Goal: Check status

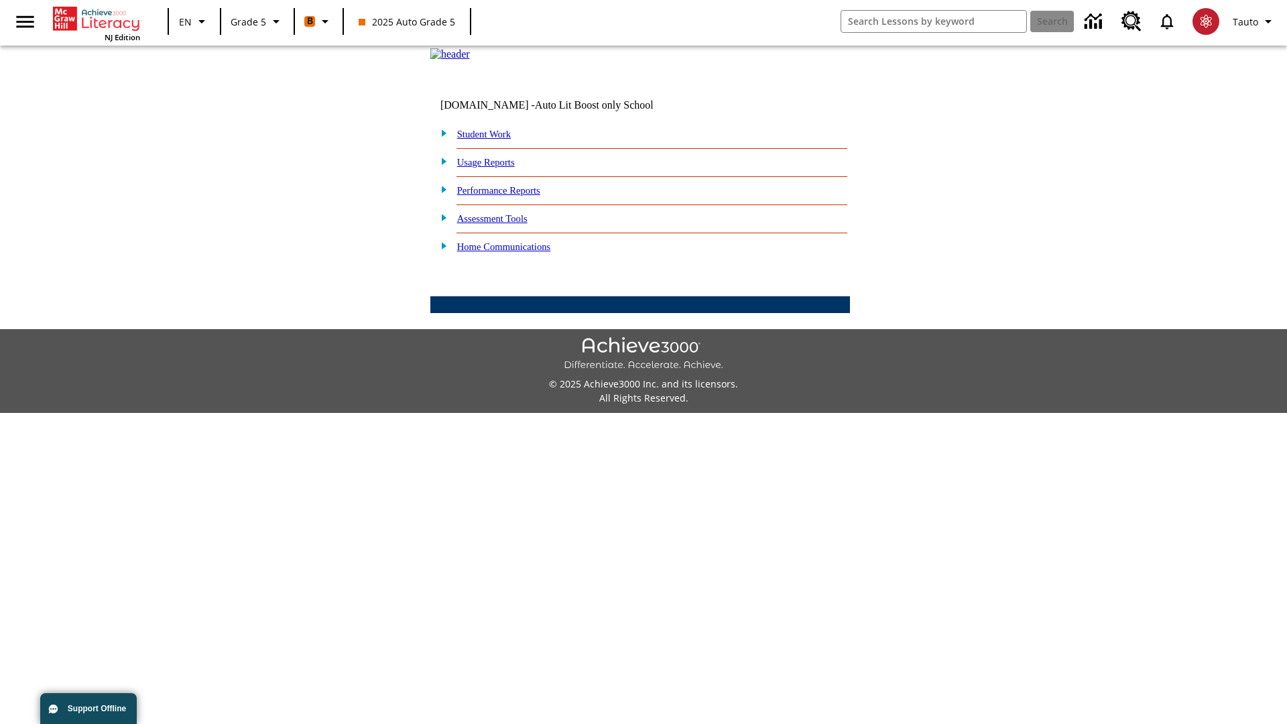
click at [493, 139] on link "Student Work" at bounding box center [484, 134] width 54 height 11
select select "/options/reports/?report_id=12&atype=22&section=2"
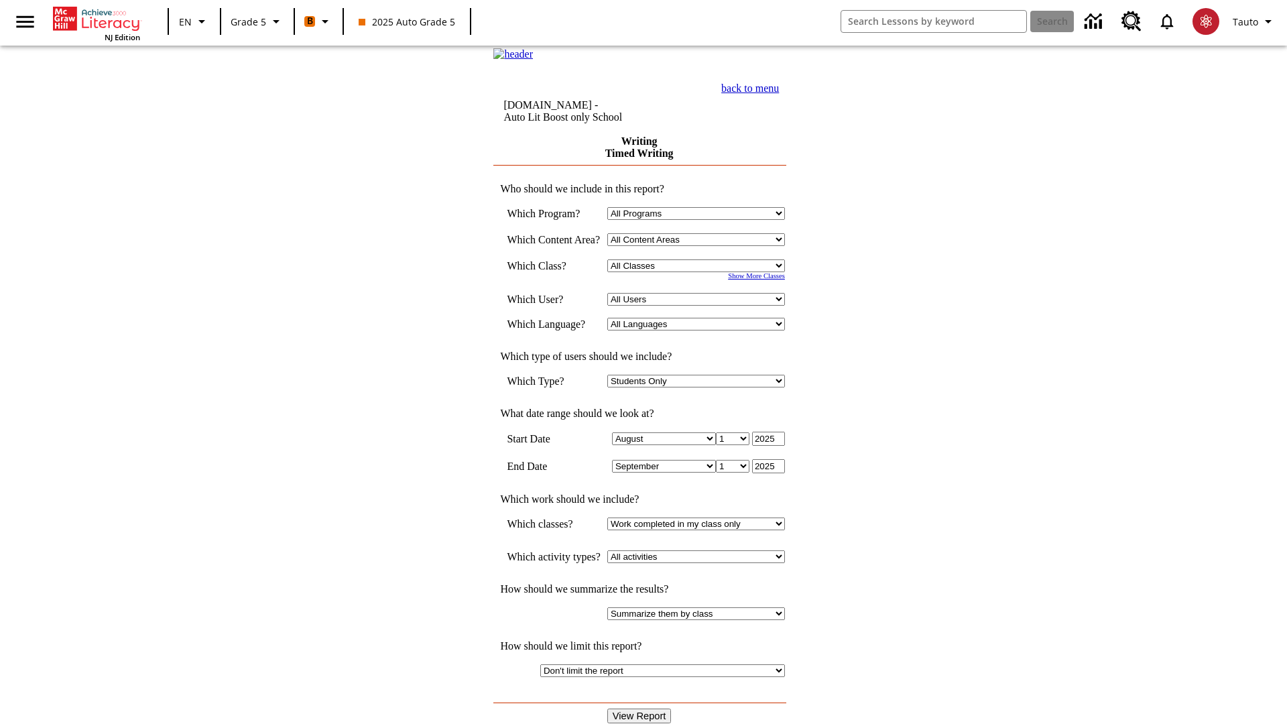
click at [701, 272] on select "Select a Class: All Classes 2025 Auto Grade 5 OL 2025 Auto Grade 6" at bounding box center [696, 265] width 178 height 13
select select "11133131"
